Goal: Information Seeking & Learning: Learn about a topic

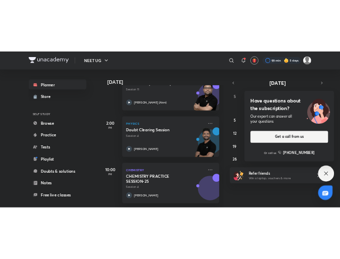
scroll to position [372, 0]
